Goal: Task Accomplishment & Management: Use online tool/utility

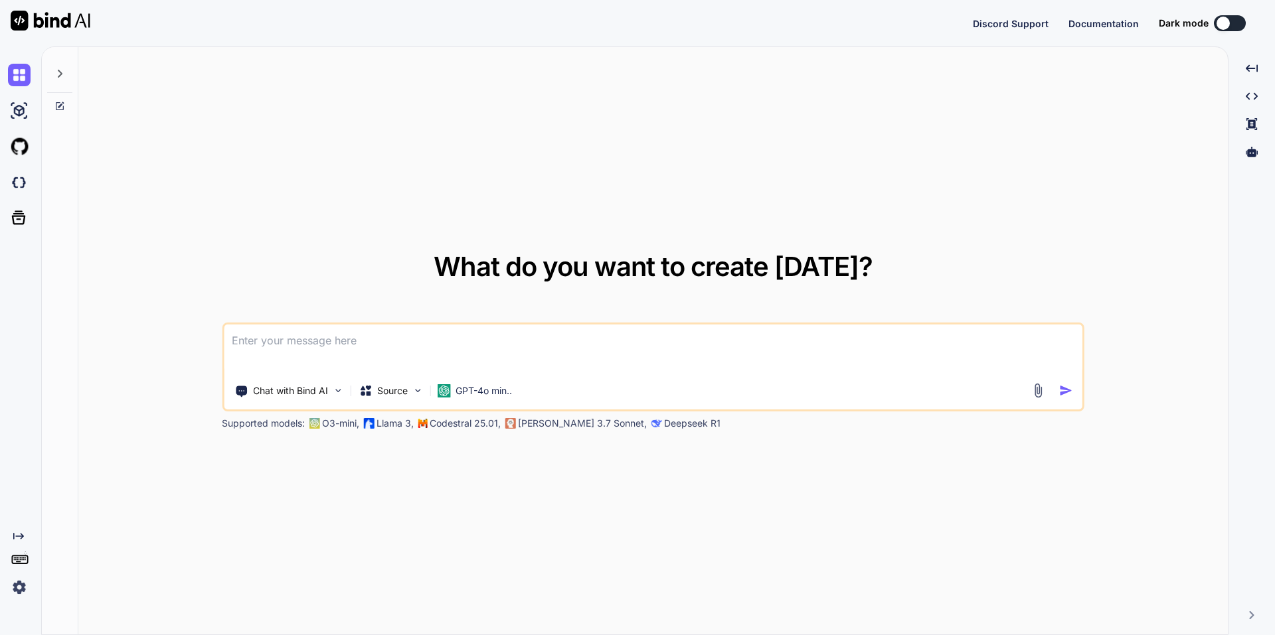
click at [1240, 17] on button at bounding box center [1230, 23] width 32 height 16
type textarea "x"
click at [1124, 27] on button at bounding box center [1122, 23] width 32 height 16
click at [1130, 14] on div "Discord Support Documentation Dark mode Invite Team Created with Pixso." at bounding box center [1064, 23] width 399 height 27
click at [1130, 22] on button at bounding box center [1122, 23] width 32 height 16
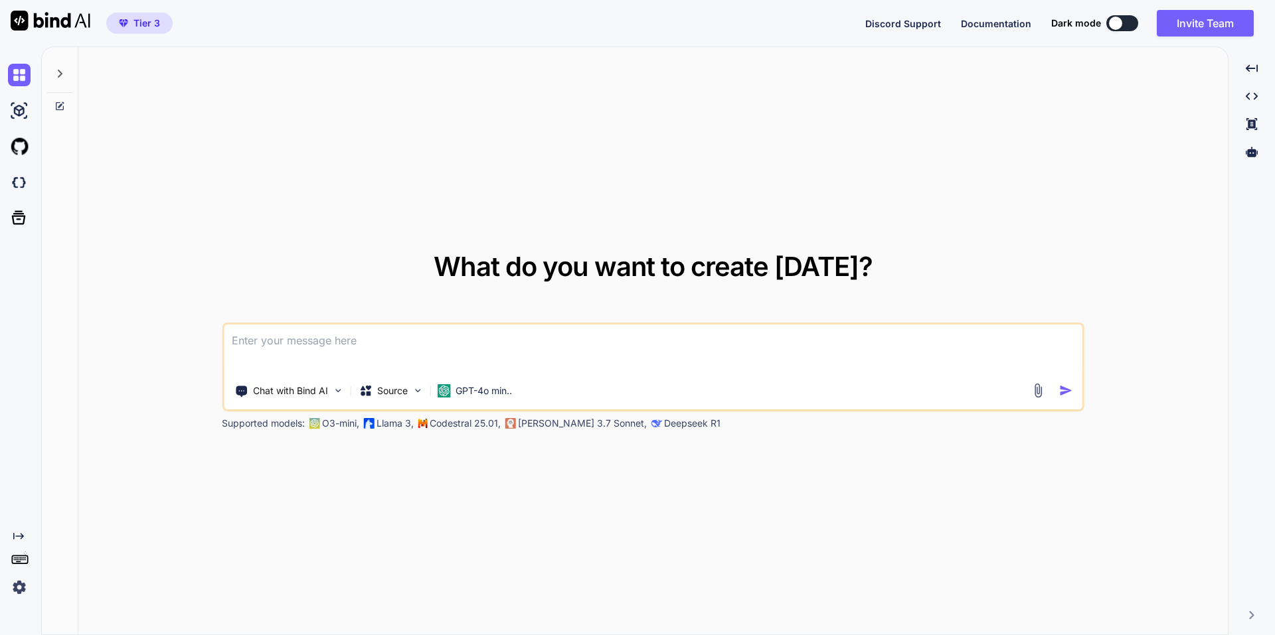
click at [1130, 22] on button at bounding box center [1122, 23] width 32 height 16
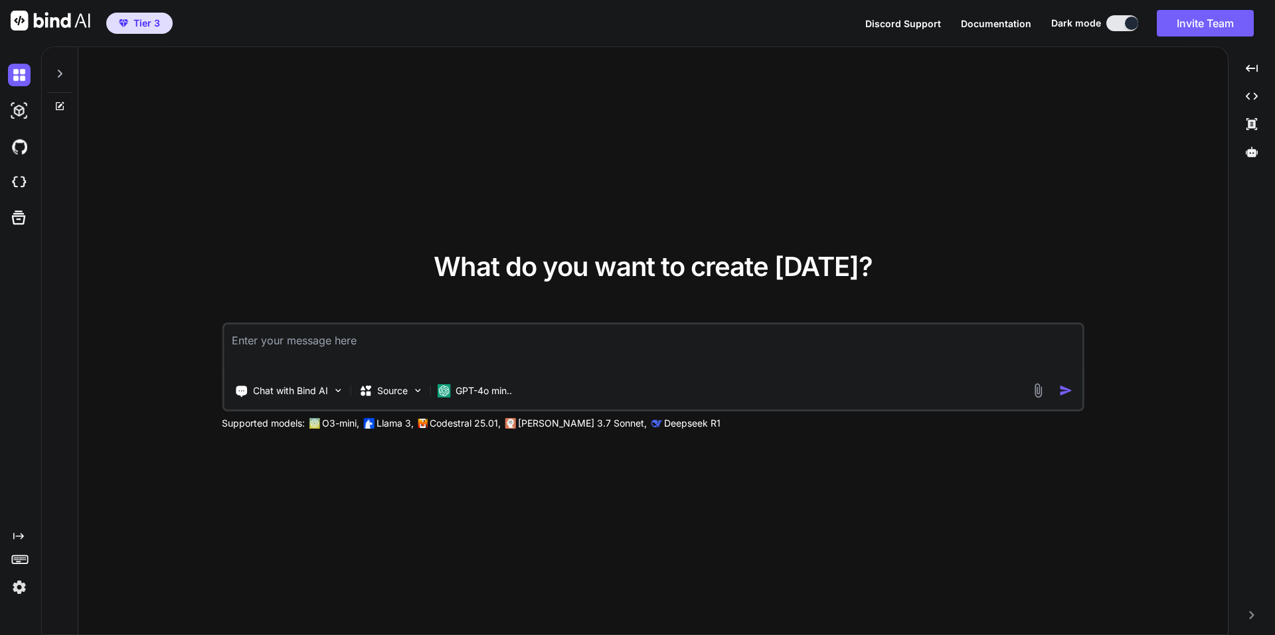
click at [1130, 22] on div at bounding box center [1131, 23] width 13 height 13
click at [1130, 22] on button at bounding box center [1122, 23] width 32 height 16
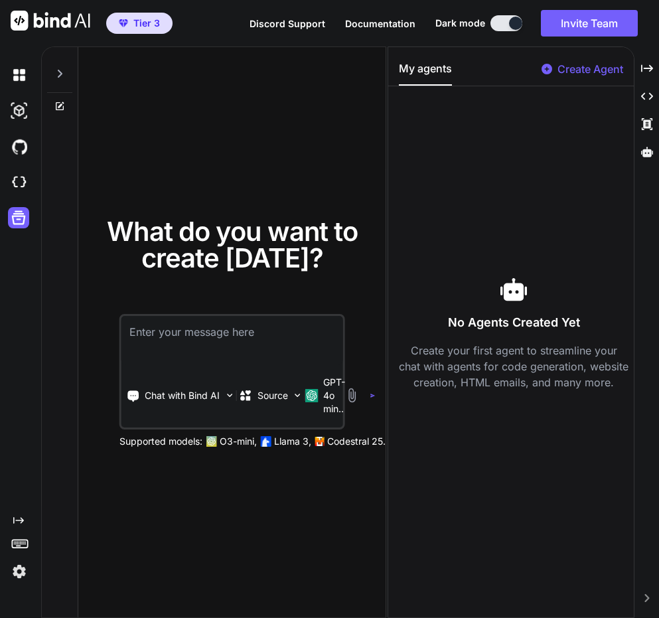
click at [15, 517] on icon "Created with Pixso." at bounding box center [18, 520] width 11 height 11
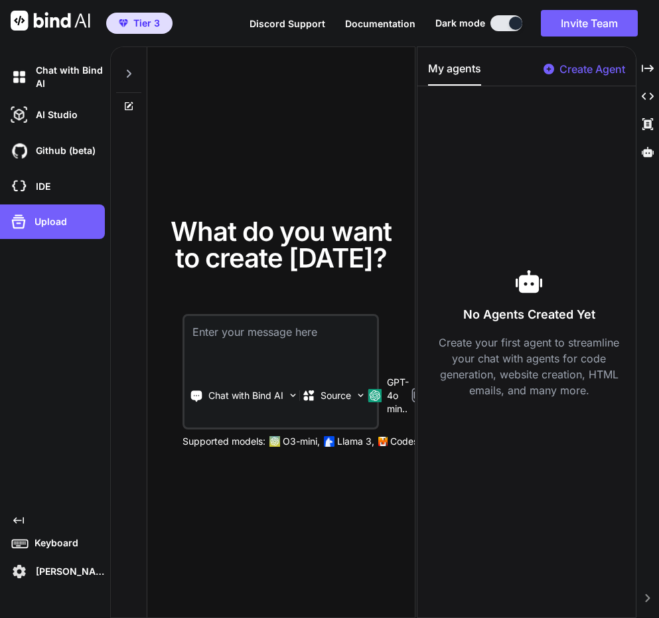
click at [20, 517] on icon "Created with Pixso." at bounding box center [18, 520] width 11 height 11
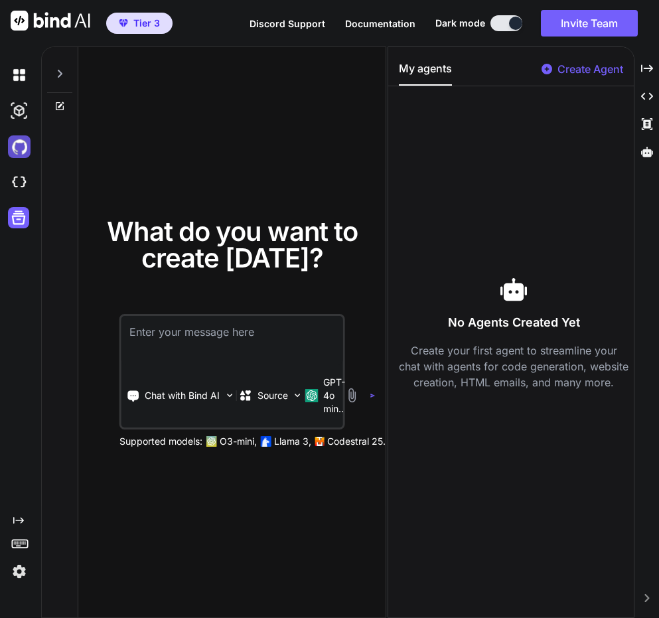
click at [21, 138] on img at bounding box center [19, 146] width 23 height 23
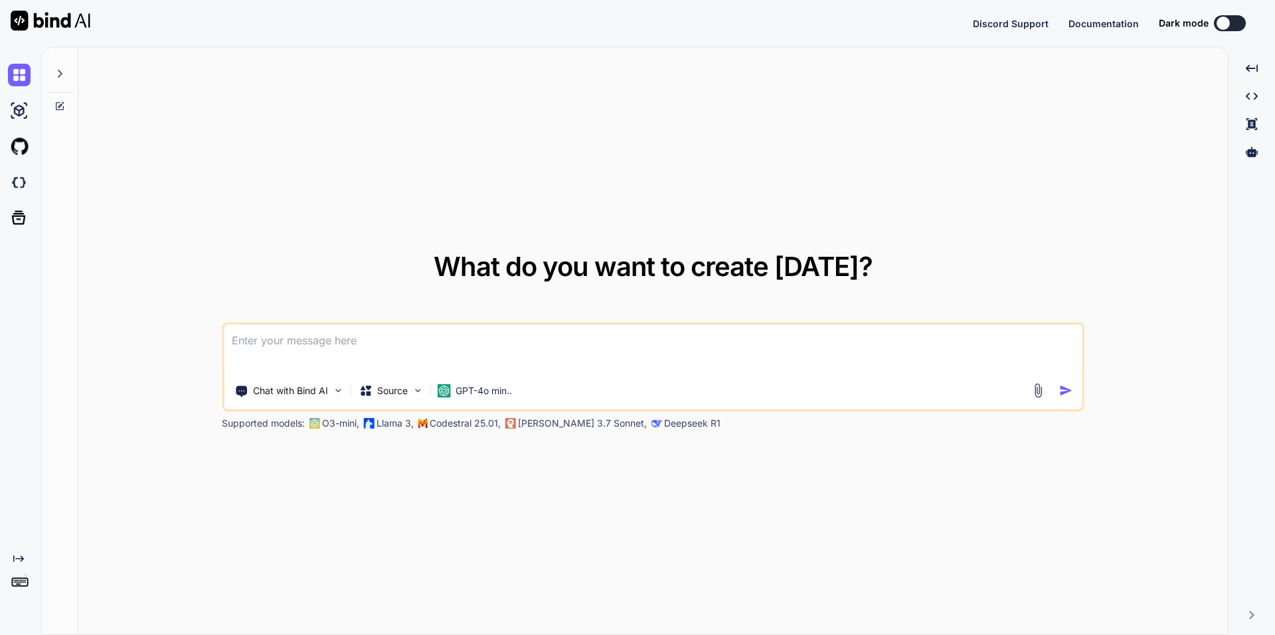
type textarea "x"
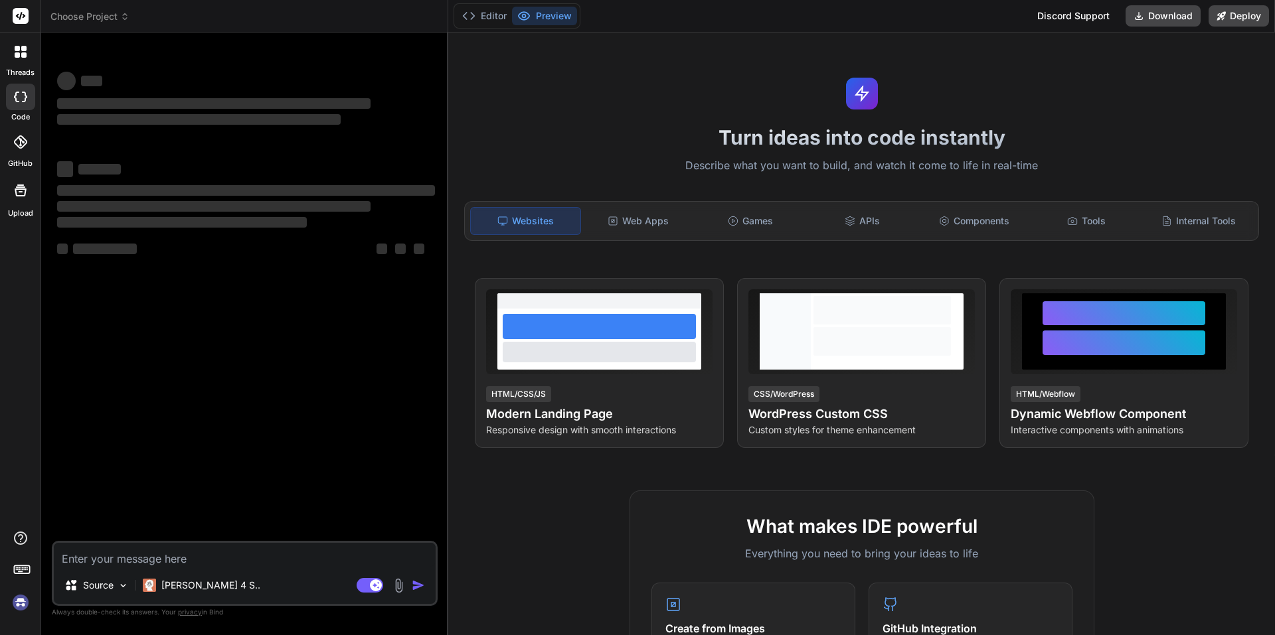
type textarea "x"
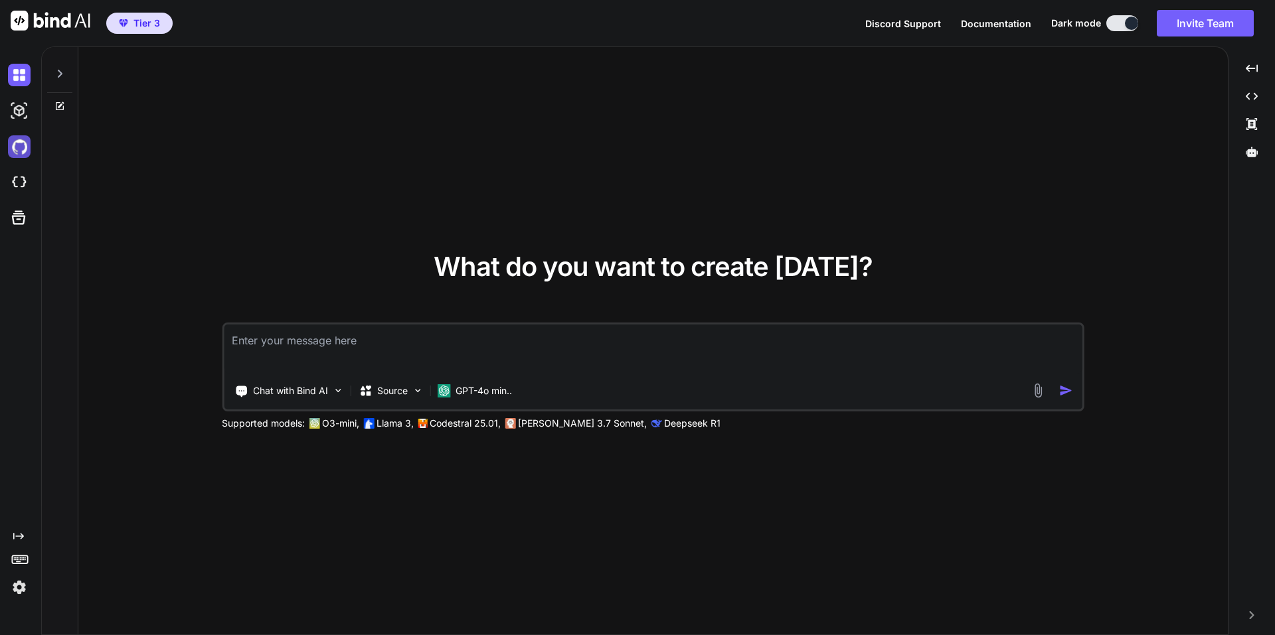
click at [17, 139] on img at bounding box center [19, 146] width 23 height 23
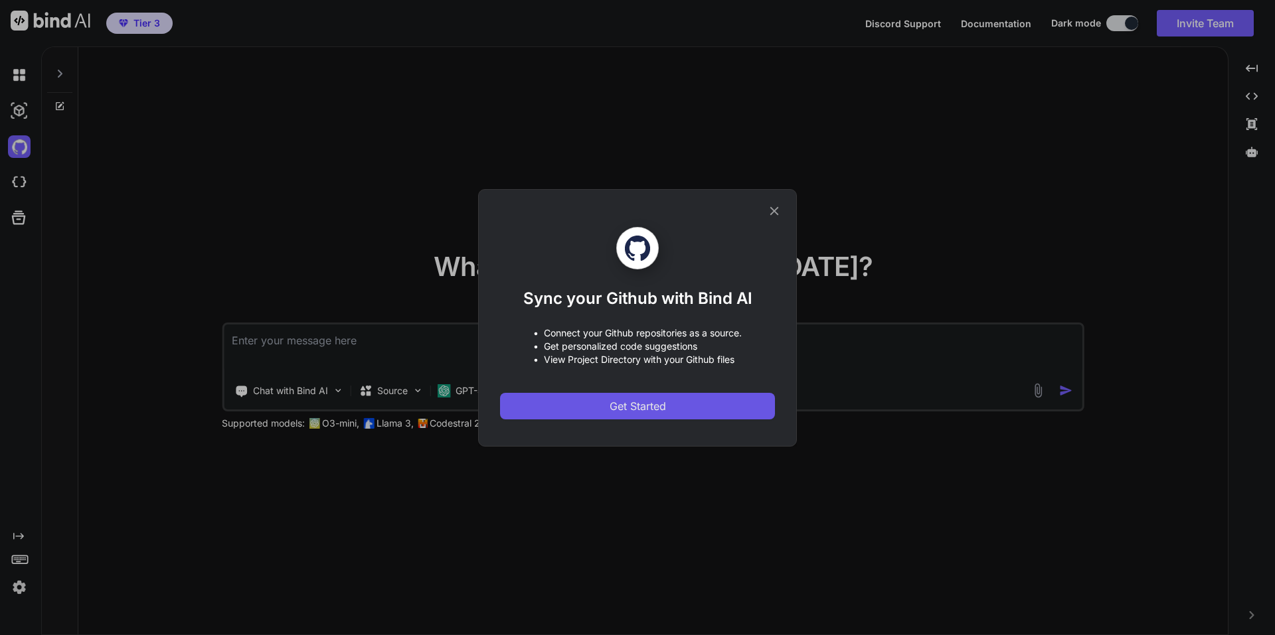
click at [615, 402] on span "Get Started" at bounding box center [638, 406] width 56 height 16
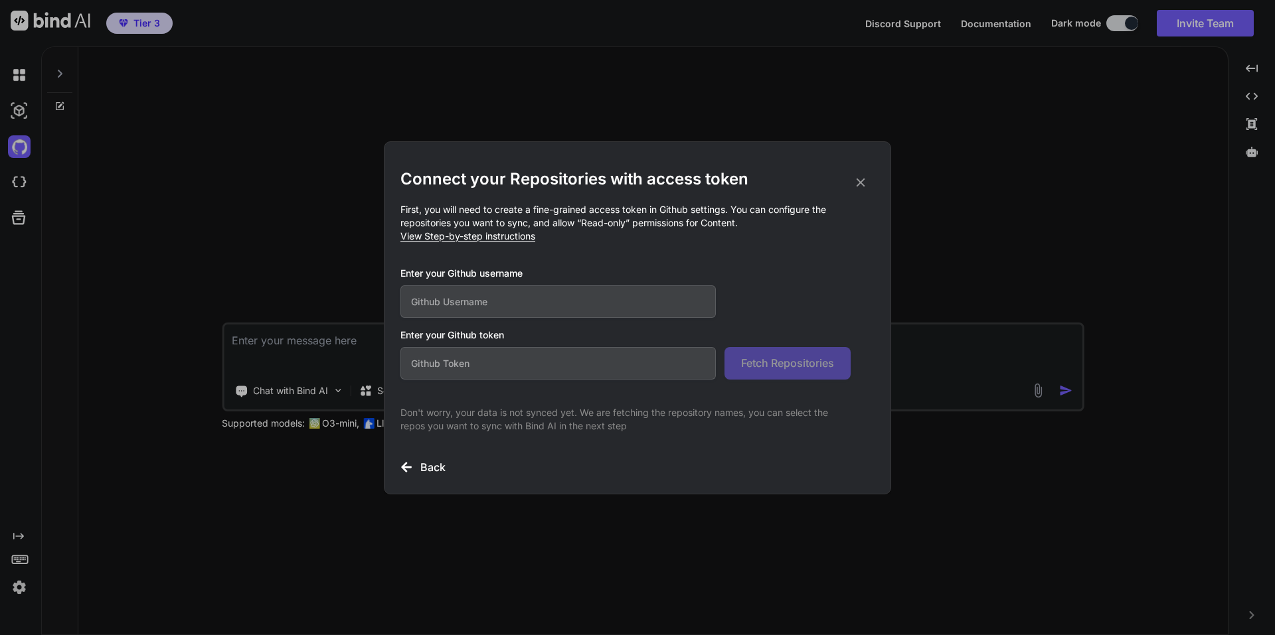
paste input "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"
type input "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"
click at [411, 465] on icon at bounding box center [406, 467] width 12 height 12
click at [433, 460] on h3 "Back" at bounding box center [432, 468] width 25 height 16
click at [533, 301] on input "text" at bounding box center [557, 302] width 315 height 33
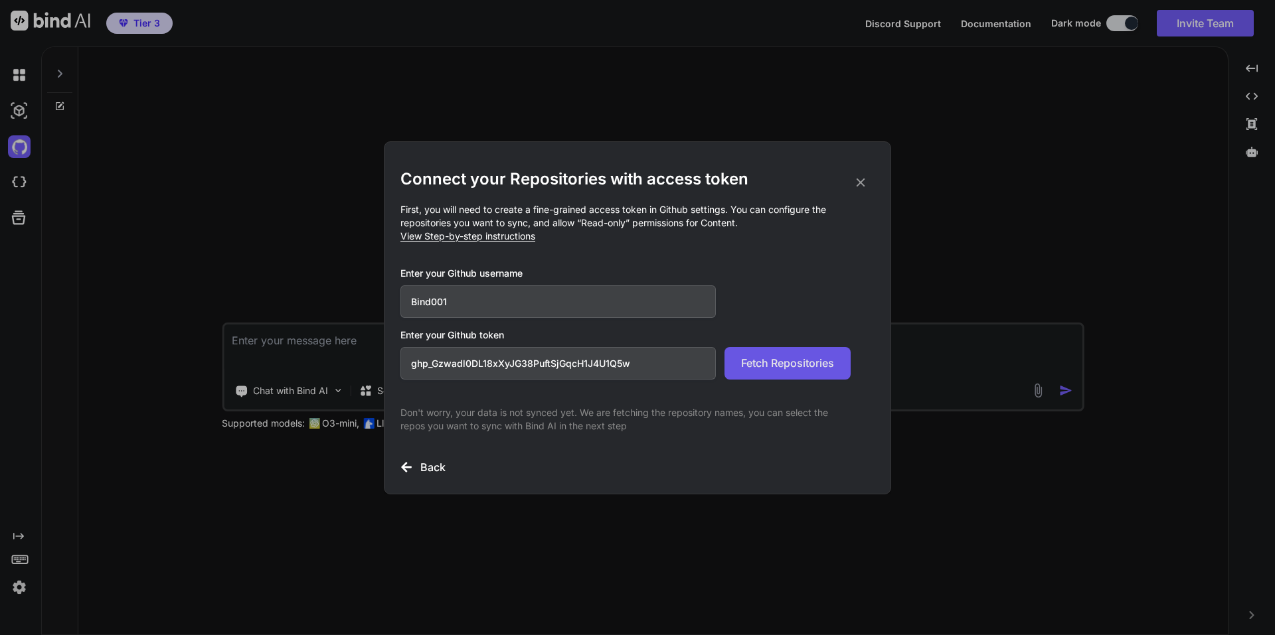
type input "Bind001"
click at [817, 355] on button "Fetch Repositories" at bounding box center [787, 363] width 126 height 33
drag, startPoint x: 483, startPoint y: 306, endPoint x: 309, endPoint y: 285, distance: 175.9
click at [309, 285] on div "Connect your Repositories with access token First, you will need to create a fi…" at bounding box center [637, 317] width 1275 height 635
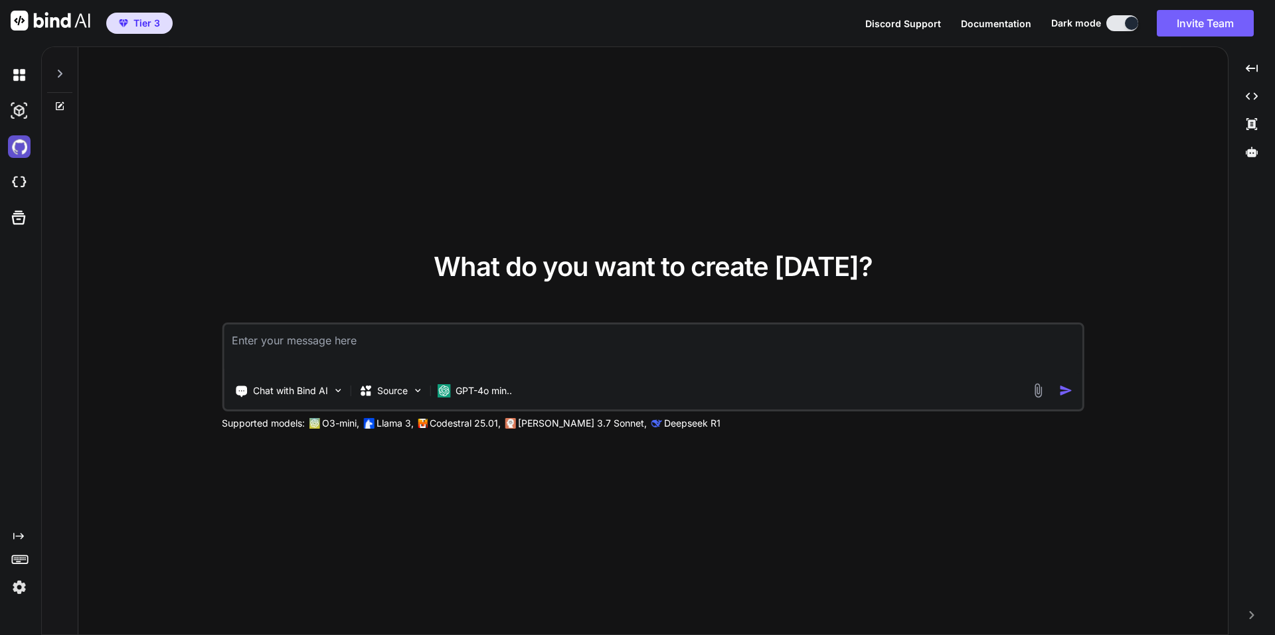
click at [27, 144] on img at bounding box center [19, 146] width 23 height 23
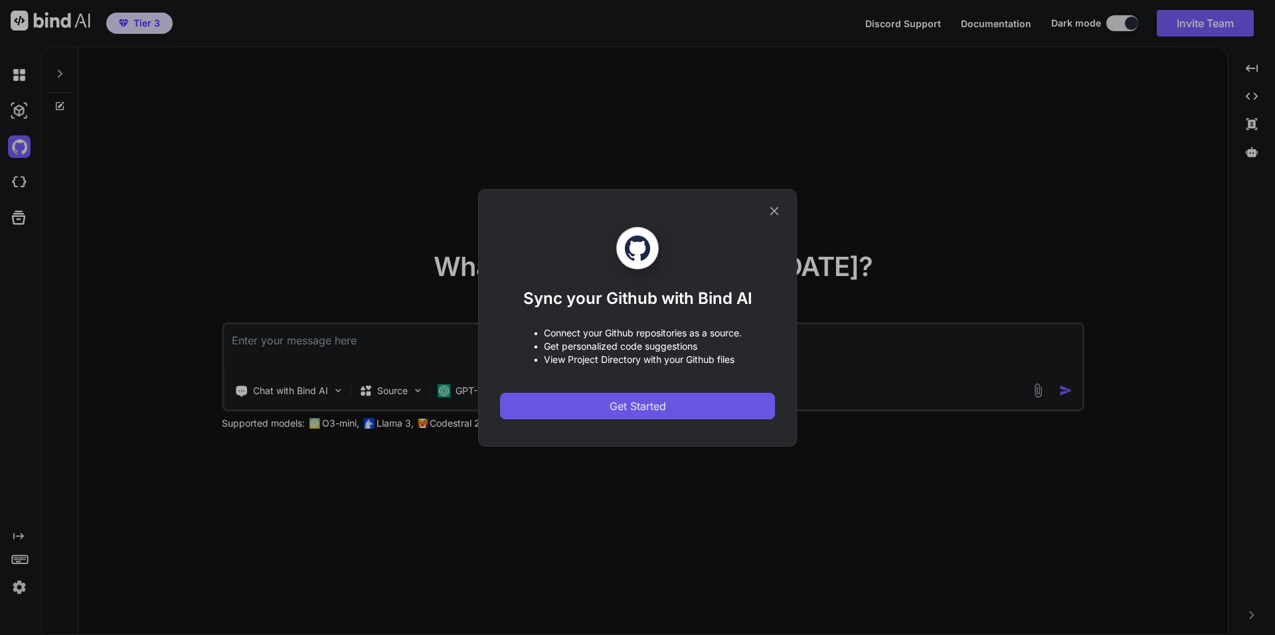
click at [657, 404] on span "Get Started" at bounding box center [638, 406] width 56 height 16
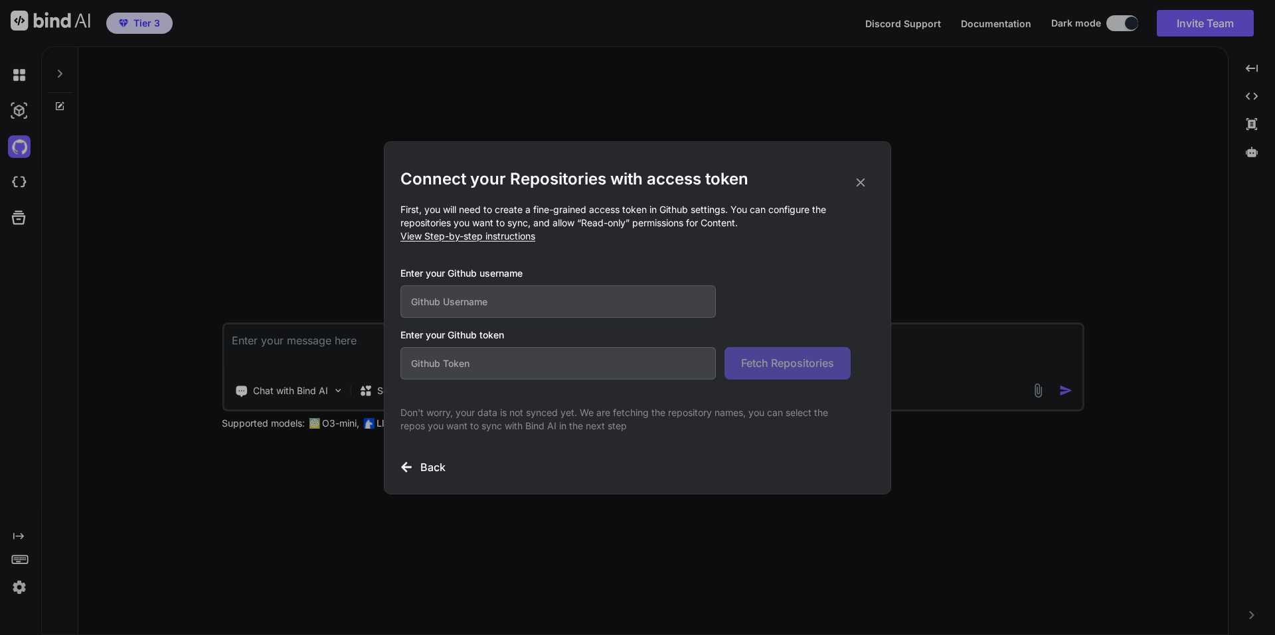
click at [513, 307] on input "text" at bounding box center [557, 302] width 315 height 33
paste input "cryptosian37"
type input "cryptosian37"
click at [502, 364] on input "text" at bounding box center [557, 363] width 315 height 33
paste input "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"
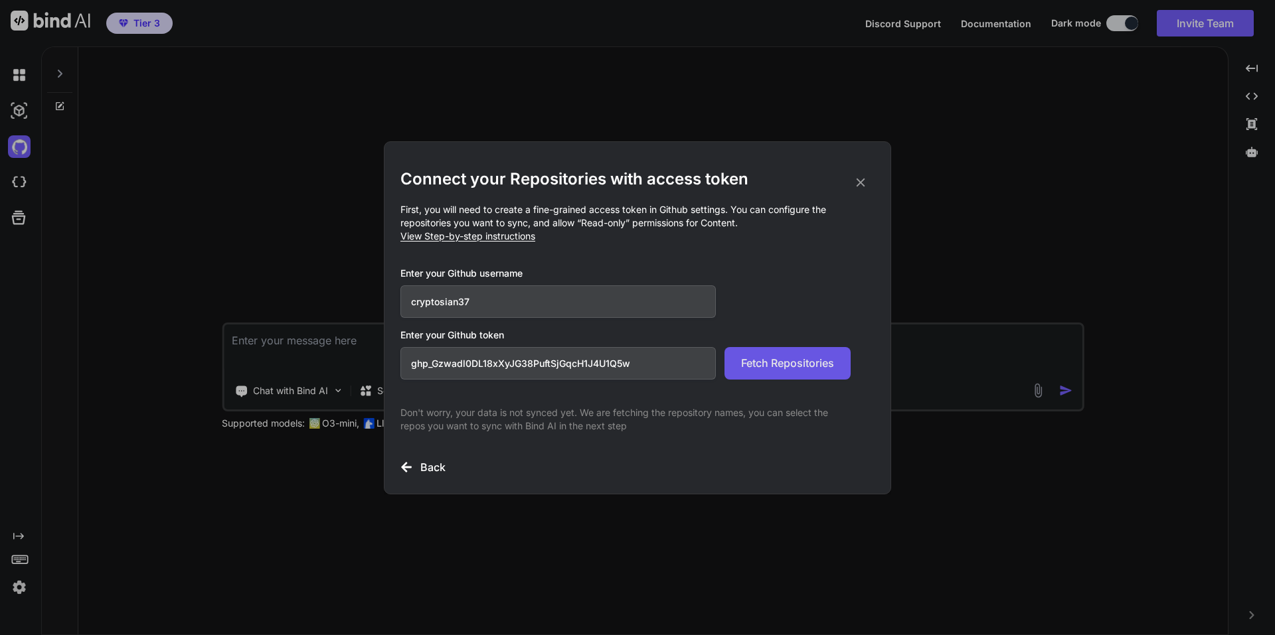
type input "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"
click at [815, 364] on span "Fetch Repositories" at bounding box center [787, 363] width 93 height 16
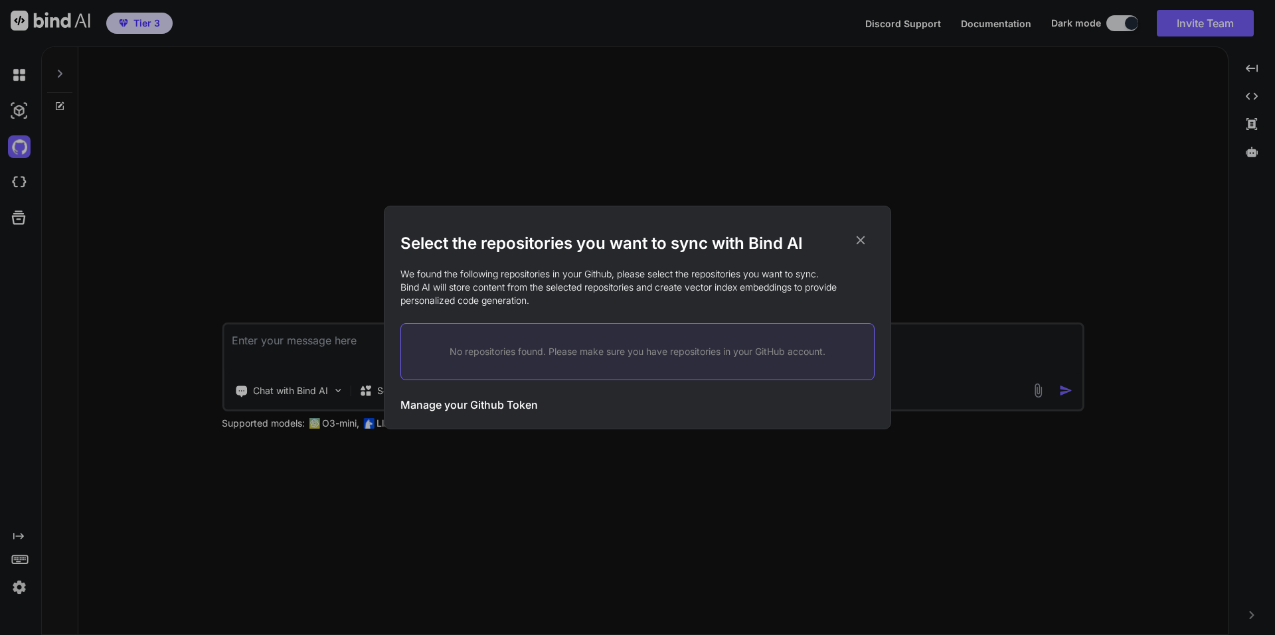
click at [477, 400] on h3 "Manage your Github Token" at bounding box center [468, 405] width 137 height 16
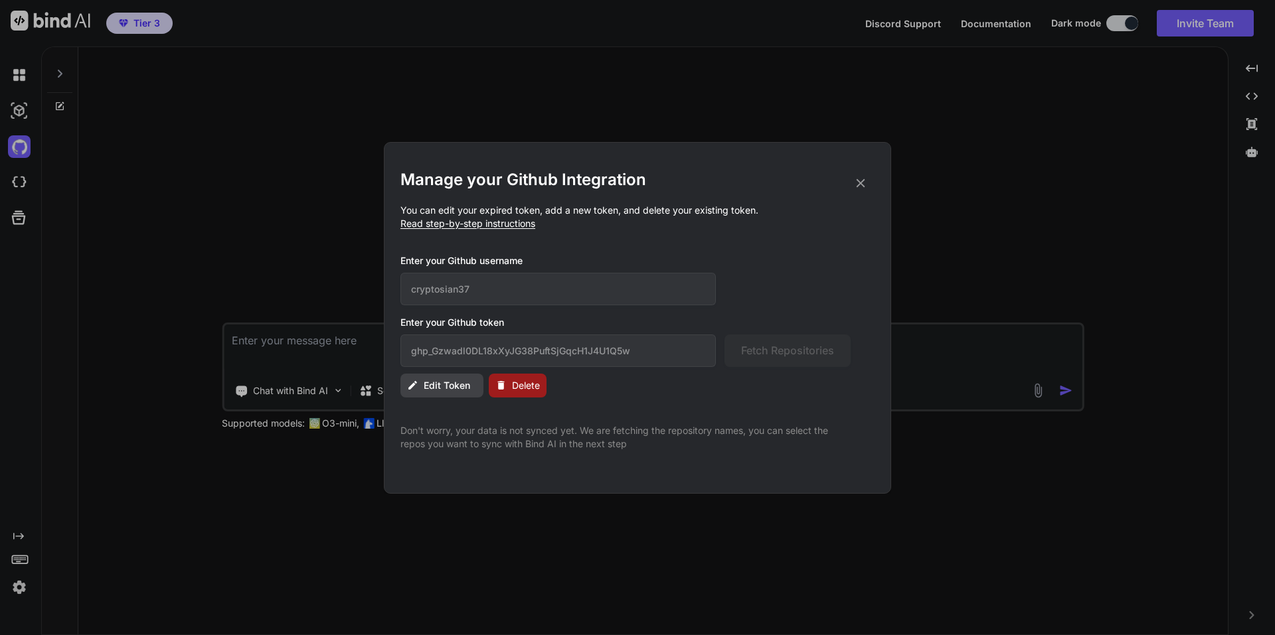
click at [866, 183] on icon at bounding box center [860, 183] width 15 height 15
